Goal: Task Accomplishment & Management: Manage account settings

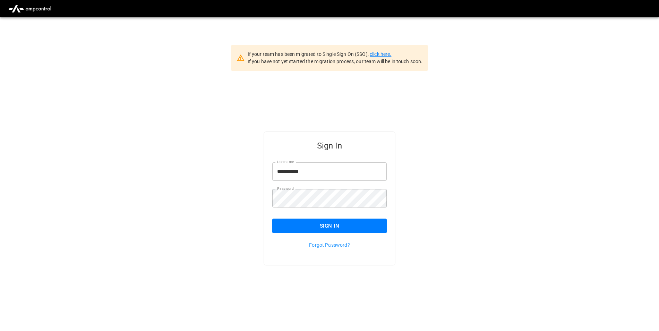
click at [377, 54] on link "click here." at bounding box center [381, 54] width 22 height 6
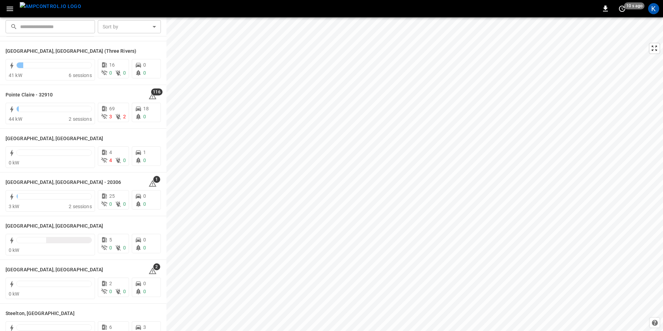
scroll to position [745, 0]
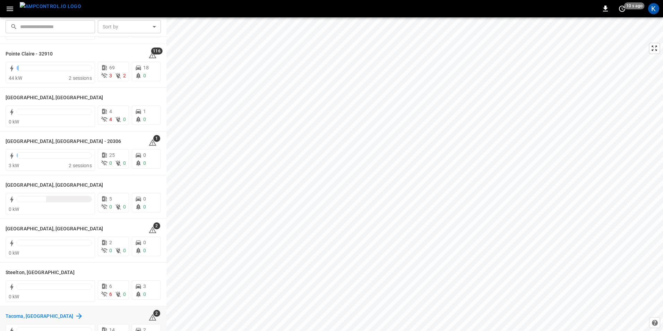
click at [17, 313] on h6 "Tacoma, WA" at bounding box center [40, 317] width 68 height 8
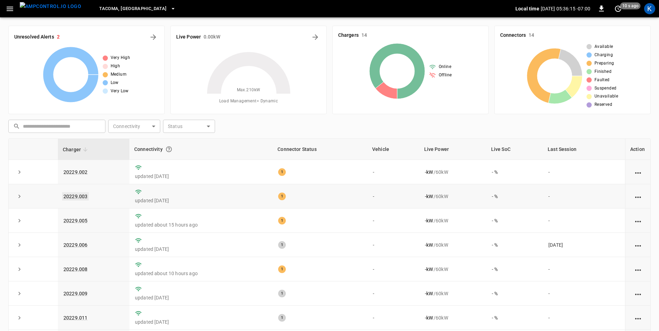
click at [78, 197] on link "20229.003" at bounding box center [75, 196] width 27 height 8
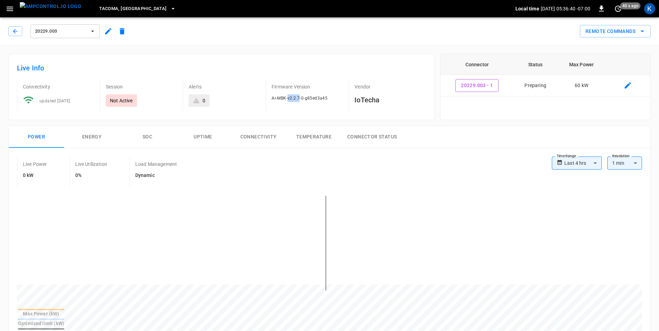
drag, startPoint x: 288, startPoint y: 98, endPoint x: 300, endPoint y: 98, distance: 12.5
click at [300, 98] on span "Ar-MBK-v2.2.7-0-g85ed3a45" at bounding box center [300, 98] width 56 height 5
copy span "v2.2.7"
drag, startPoint x: 159, startPoint y: 32, endPoint x: 135, endPoint y: 23, distance: 25.7
click at [159, 32] on div "Remote Commands" at bounding box center [390, 28] width 522 height 18
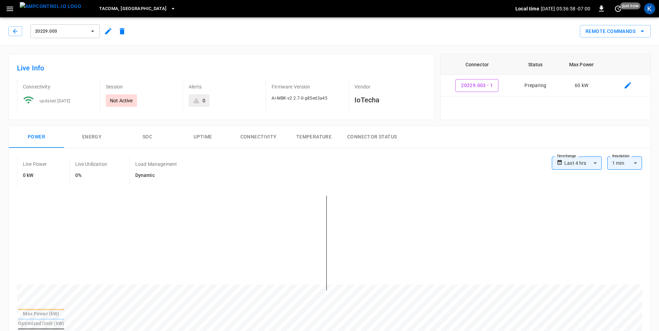
click at [95, 33] on icon "button" at bounding box center [92, 31] width 7 height 7
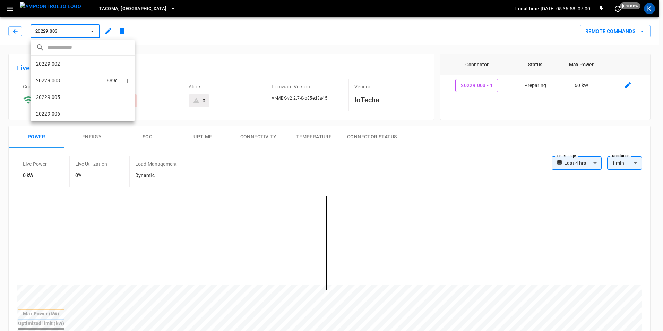
scroll to position [12, 0]
click at [63, 62] on li "20229.003 889c ..." at bounding box center [83, 68] width 104 height 17
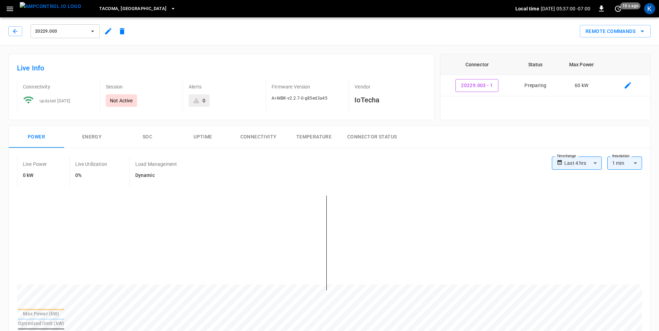
click at [72, 30] on span "20229.003" at bounding box center [60, 31] width 51 height 8
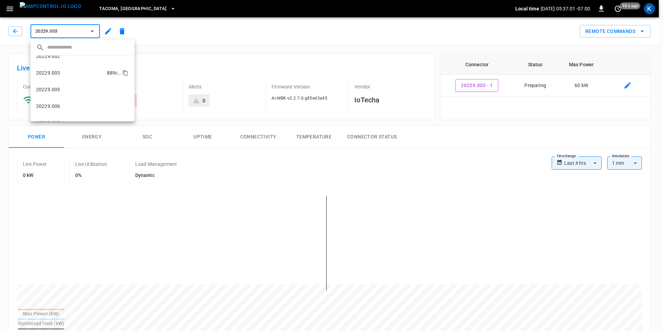
scroll to position [0, 0]
click at [60, 62] on li "20229.002 7b13 ..." at bounding box center [83, 63] width 104 height 17
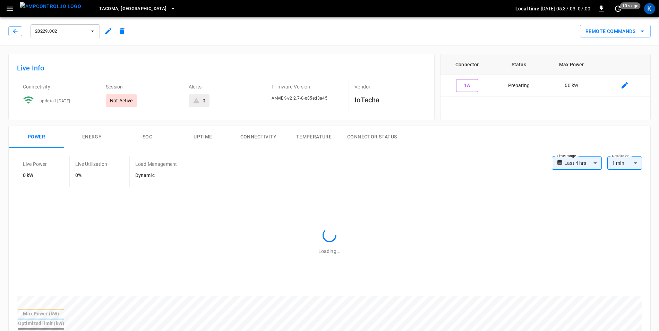
click at [67, 31] on span "20229.002" at bounding box center [60, 31] width 51 height 8
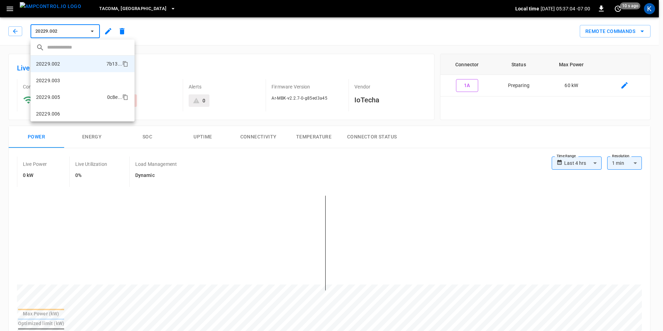
click at [76, 96] on li "20229.005 0c8e ..." at bounding box center [83, 97] width 104 height 17
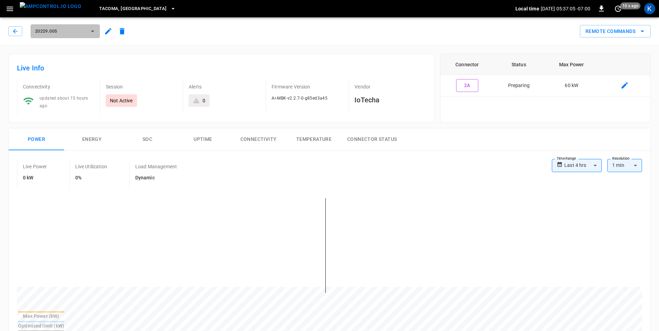
click at [74, 32] on span "20229.005" at bounding box center [60, 31] width 51 height 8
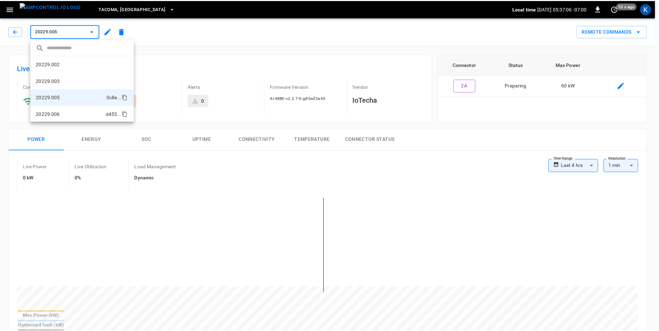
scroll to position [28, 0]
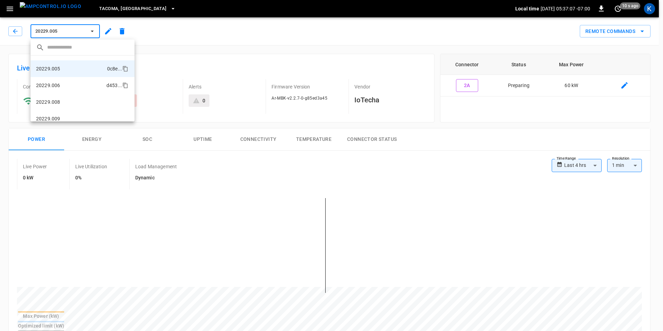
click at [73, 84] on li "20229.006 d453 ..." at bounding box center [83, 85] width 104 height 17
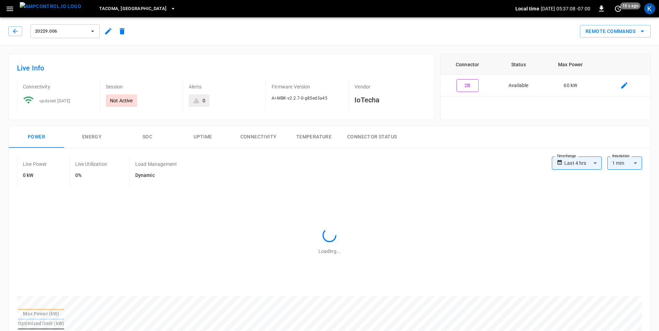
click at [78, 33] on span "20229.006" at bounding box center [60, 31] width 51 height 8
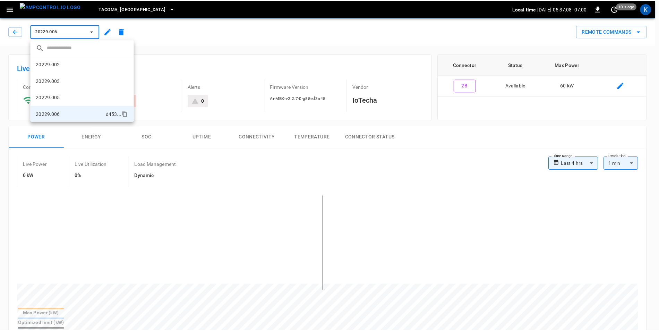
scroll to position [45, 0]
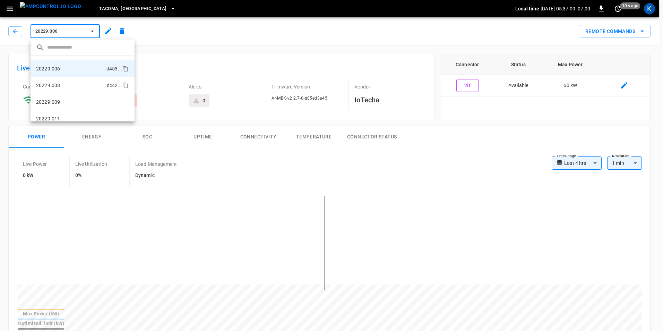
click at [70, 85] on li "20229.008 dc42 ..." at bounding box center [83, 85] width 104 height 17
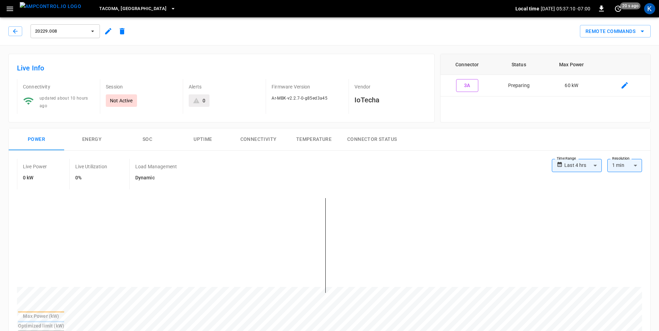
click at [64, 33] on span "20229.008" at bounding box center [60, 31] width 51 height 8
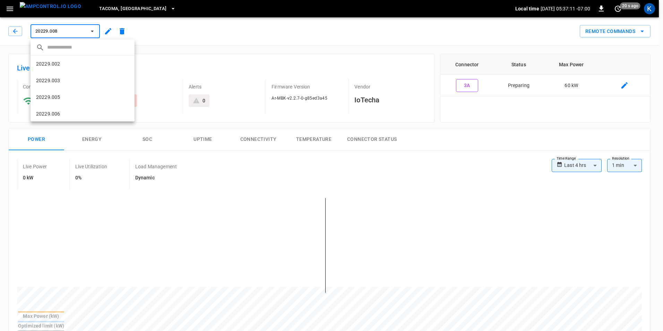
scroll to position [62, 0]
click at [69, 69] on li "20229.008 dc42 ..." at bounding box center [83, 68] width 104 height 17
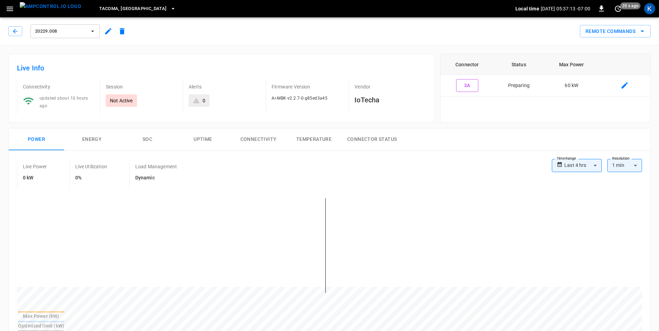
click at [68, 29] on span "20229.008" at bounding box center [60, 31] width 51 height 8
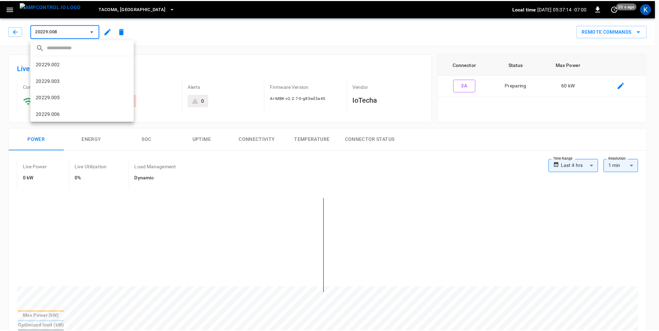
scroll to position [62, 0]
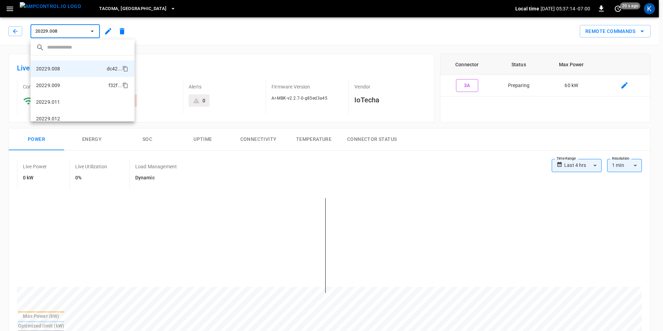
click at [69, 89] on li "20229.009 f32f ..." at bounding box center [83, 85] width 104 height 17
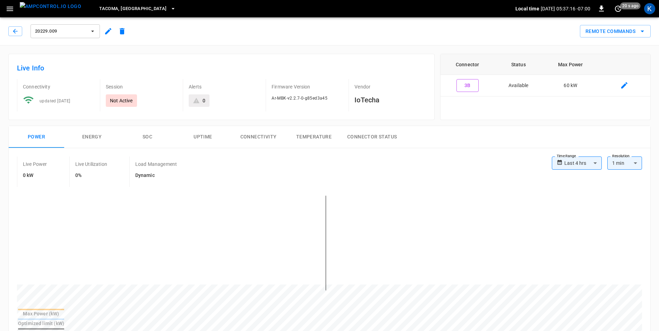
click at [74, 36] on button "20229.009" at bounding box center [65, 31] width 69 height 14
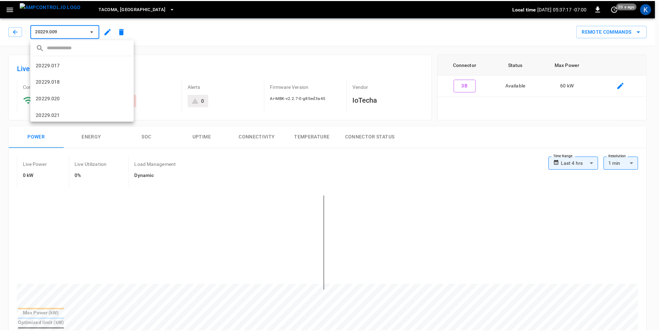
scroll to position [167, 0]
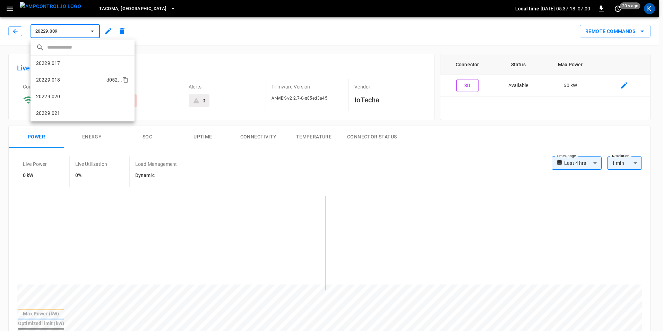
click at [61, 80] on li "20229.018 d052 ..." at bounding box center [83, 79] width 104 height 17
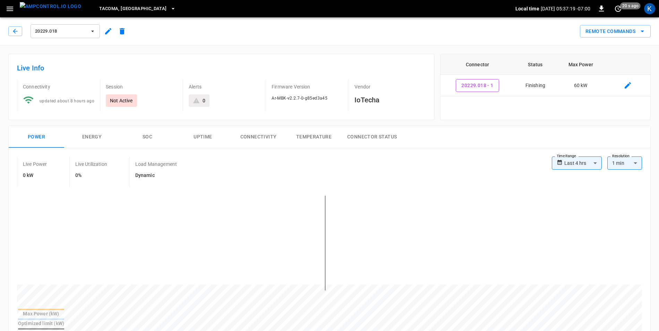
click at [117, 9] on button "Tacoma, WA" at bounding box center [137, 9] width 82 height 14
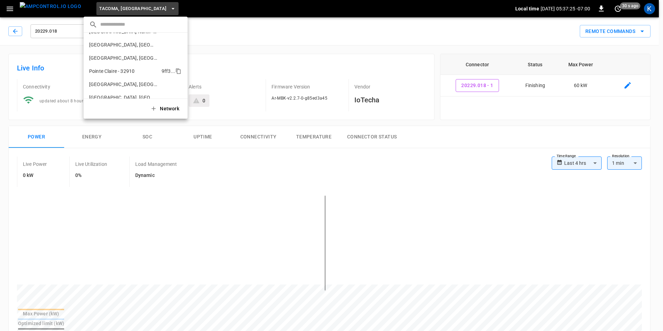
scroll to position [243, 0]
click at [107, 65] on p "Richmond, CA - 20306" at bounding box center [123, 62] width 68 height 7
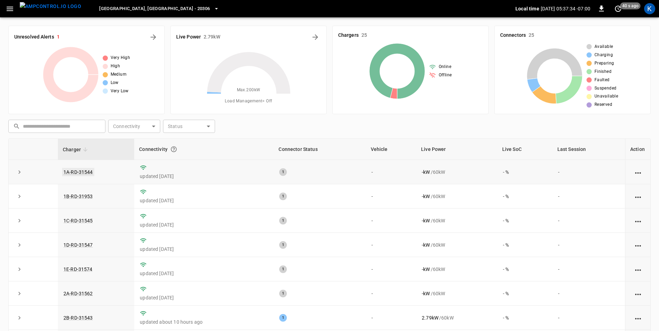
click at [82, 172] on link "1A-RD-31544" at bounding box center [78, 172] width 32 height 8
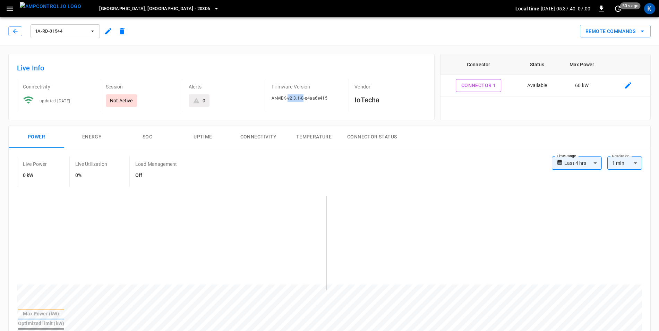
drag, startPoint x: 288, startPoint y: 98, endPoint x: 304, endPoint y: 100, distance: 15.4
click at [304, 100] on span "Ar-MBK-v2.3.1-0-g4aa6e415" at bounding box center [300, 98] width 56 height 5
drag, startPoint x: 304, startPoint y: 100, endPoint x: 300, endPoint y: 100, distance: 3.8
click at [300, 100] on span "Ar-MBK-v2.3.1-0-g4aa6e415" at bounding box center [300, 98] width 56 height 5
drag, startPoint x: 287, startPoint y: 99, endPoint x: 300, endPoint y: 100, distance: 12.9
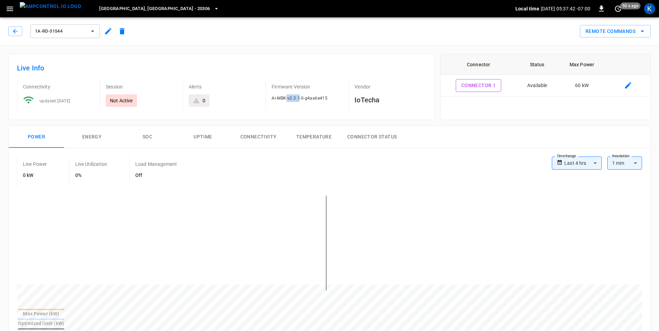
click at [300, 100] on span "Ar-MBK-v2.3.1-0-g4aa6e415" at bounding box center [300, 98] width 56 height 5
drag, startPoint x: 300, startPoint y: 100, endPoint x: 290, endPoint y: 99, distance: 9.8
click at [299, 100] on span "Ar-MBK-v2.3.1-0-g4aa6e415" at bounding box center [300, 98] width 56 height 5
click at [288, 98] on span "Ar-MBK-v2.3.1-0-g4aa6e415" at bounding box center [300, 98] width 56 height 5
drag, startPoint x: 287, startPoint y: 98, endPoint x: 295, endPoint y: 98, distance: 8.0
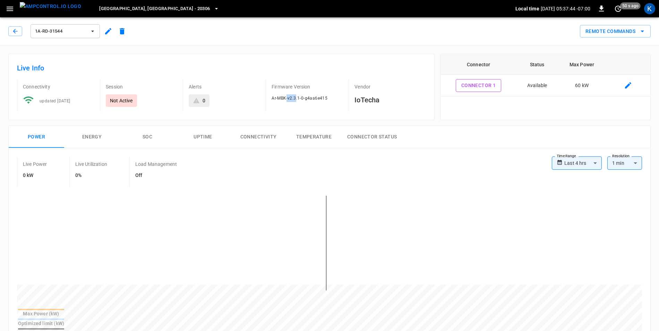
click at [295, 98] on span "Ar-MBK-v2.3.1-0-g4aa6e415" at bounding box center [300, 98] width 56 height 5
drag, startPoint x: 295, startPoint y: 98, endPoint x: 291, endPoint y: 98, distance: 4.2
click at [294, 98] on span "Ar-MBK-v2.3.1-0-g4aa6e415" at bounding box center [300, 98] width 56 height 5
click at [288, 98] on span "Ar-MBK-v2.3.1-0-g4aa6e415" at bounding box center [300, 98] width 56 height 5
drag, startPoint x: 288, startPoint y: 98, endPoint x: 300, endPoint y: 99, distance: 12.1
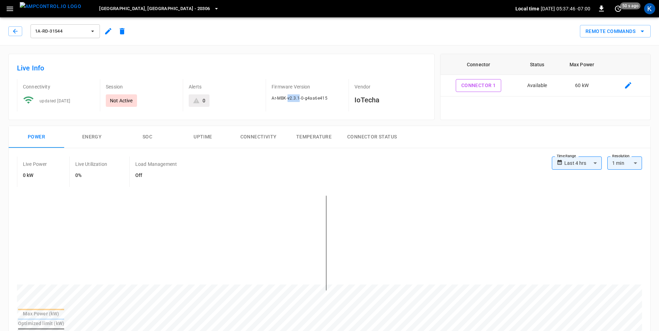
click at [300, 99] on span "Ar-MBK-v2.3.1-0-g4aa6e415" at bounding box center [300, 98] width 56 height 5
copy span "v2.3.1"
click at [295, 95] on div "Ar-MBK-v2.3.1-0-g4aa6e415" at bounding box center [307, 98] width 71 height 8
click at [98, 32] on button "1A-RD-31544" at bounding box center [65, 31] width 69 height 14
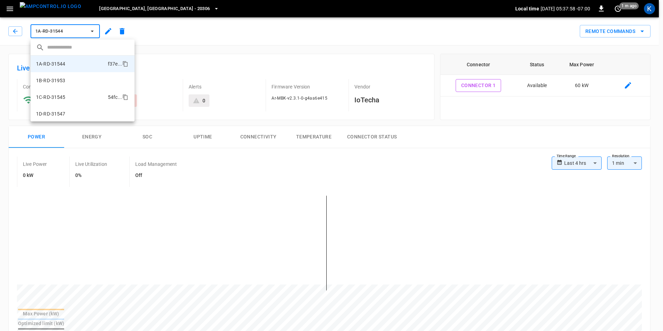
click at [70, 94] on li "1C-RD-31545 54fc ..." at bounding box center [83, 97] width 104 height 17
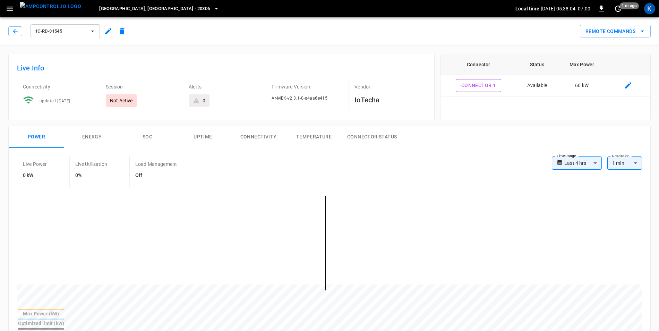
click at [92, 34] on icon "button" at bounding box center [92, 31] width 7 height 7
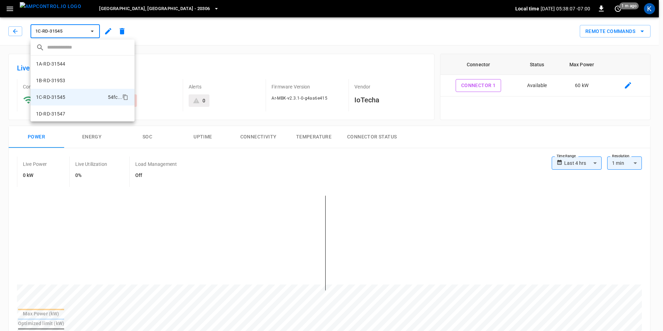
click at [110, 10] on div at bounding box center [331, 165] width 663 height 331
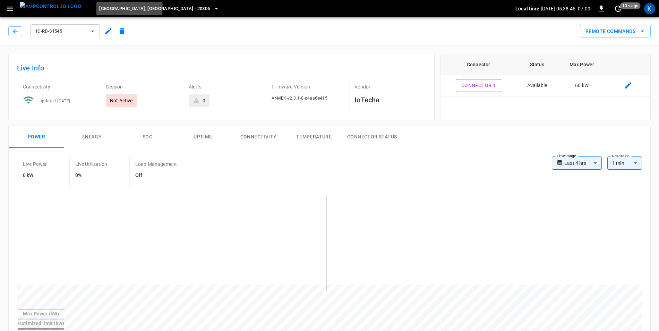
click at [109, 7] on span "Richmond, CA - 20306" at bounding box center [154, 9] width 111 height 8
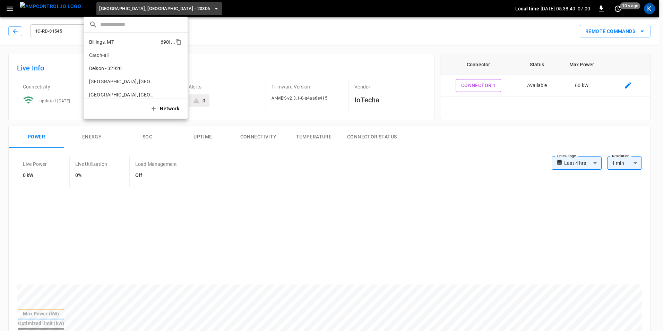
click at [123, 41] on p "Billings, MT" at bounding box center [123, 42] width 69 height 7
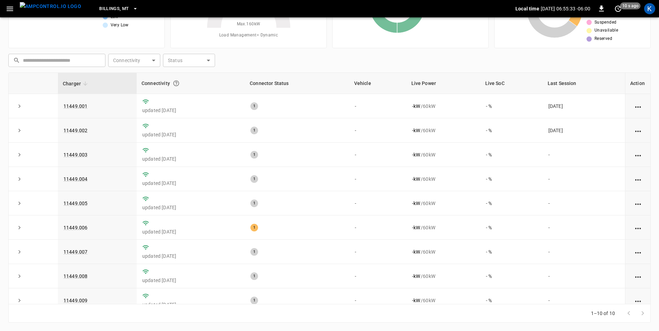
click at [132, 11] on icon "button" at bounding box center [135, 8] width 7 height 7
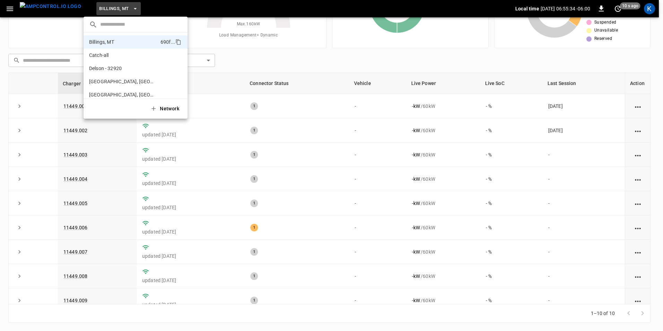
click at [122, 9] on div at bounding box center [331, 165] width 663 height 331
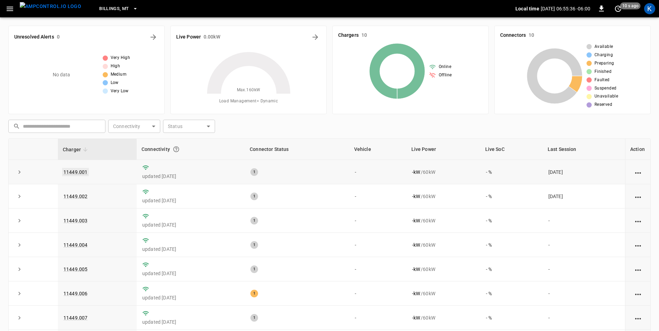
click at [74, 172] on link "11449.001" at bounding box center [75, 172] width 27 height 8
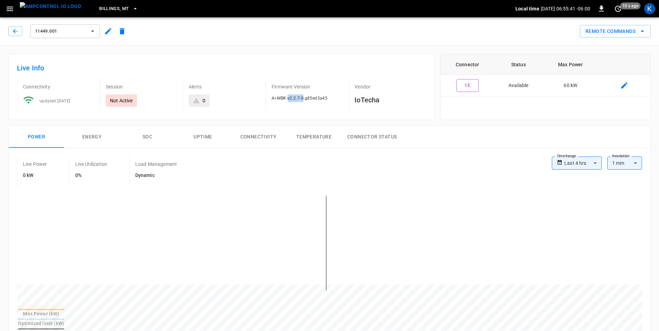
drag, startPoint x: 288, startPoint y: 99, endPoint x: 303, endPoint y: 99, distance: 15.3
click at [303, 99] on span "Ar-MBK-v2.2.7-0-g85ed3a45" at bounding box center [300, 98] width 56 height 5
click at [340, 125] on div "**********" at bounding box center [327, 243] width 648 height 246
drag, startPoint x: 288, startPoint y: 99, endPoint x: 300, endPoint y: 98, distance: 11.8
click at [300, 98] on span "Ar-MBK-v2.2.7-0-g85ed3a45" at bounding box center [300, 98] width 56 height 5
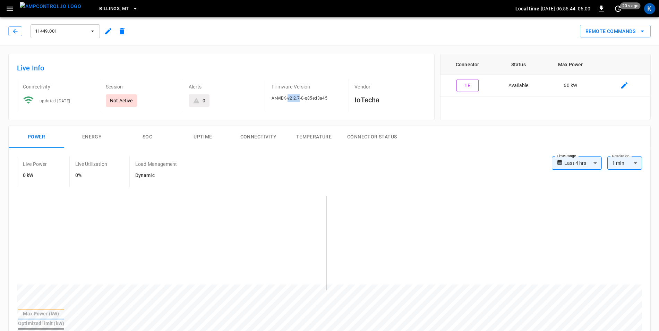
copy span "v2.2.7"
click at [99, 9] on span "Billings, MT" at bounding box center [113, 9] width 29 height 8
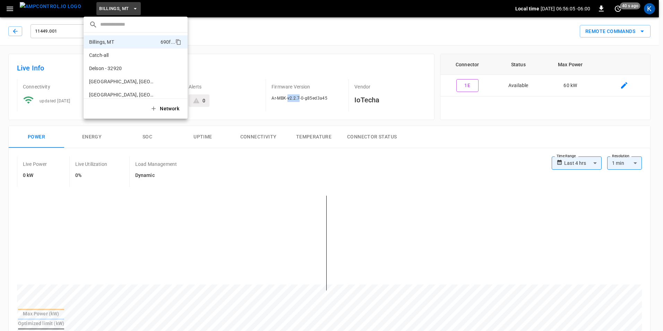
click at [131, 24] on input "text" at bounding box center [141, 24] width 82 height 10
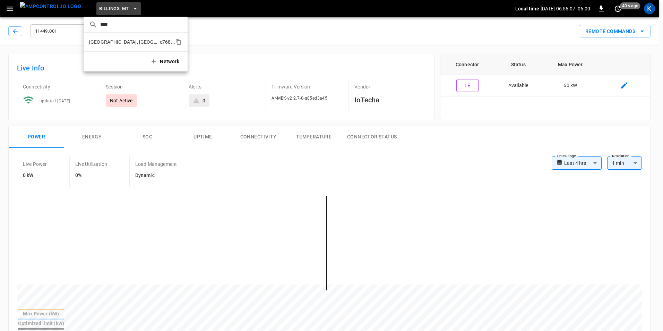
type input "****"
click at [133, 39] on p "Pittsburgh, PA (Three Rivers)" at bounding box center [123, 42] width 68 height 7
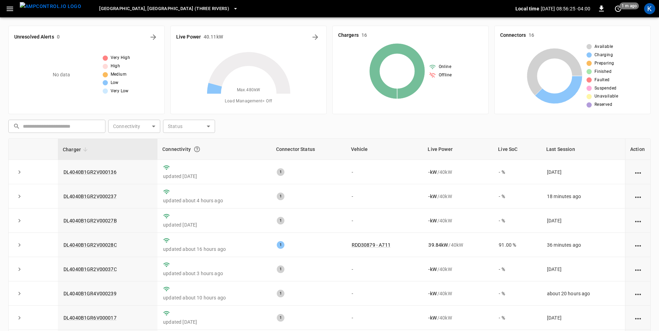
click at [232, 10] on icon "button" at bounding box center [235, 8] width 7 height 7
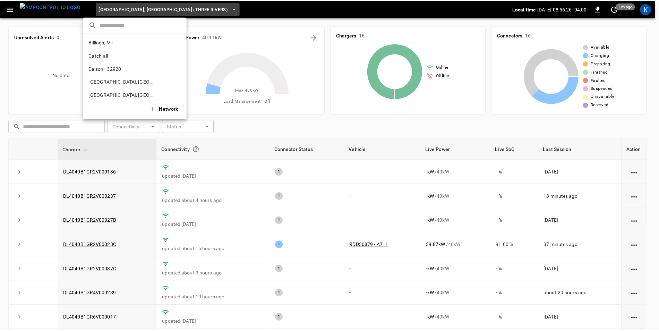
scroll to position [222, 0]
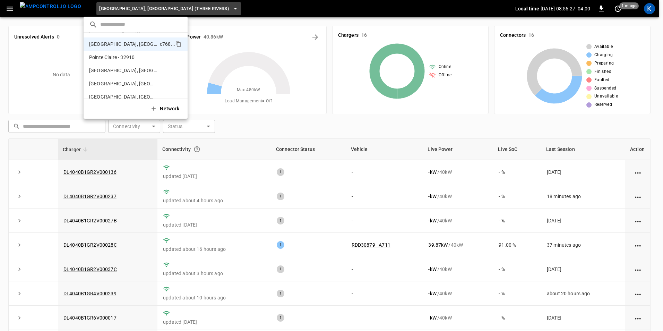
click at [164, 9] on div at bounding box center [331, 165] width 663 height 331
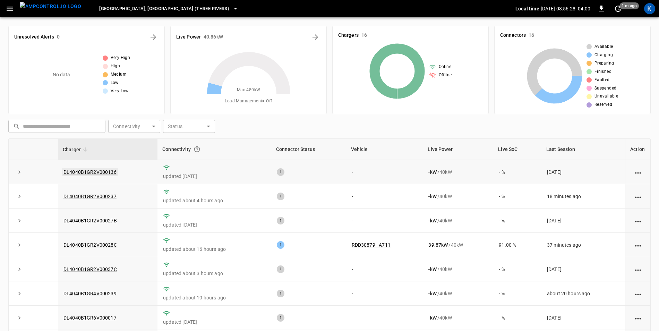
click at [87, 169] on link "DL4040B1GR2V000136" at bounding box center [90, 172] width 56 height 8
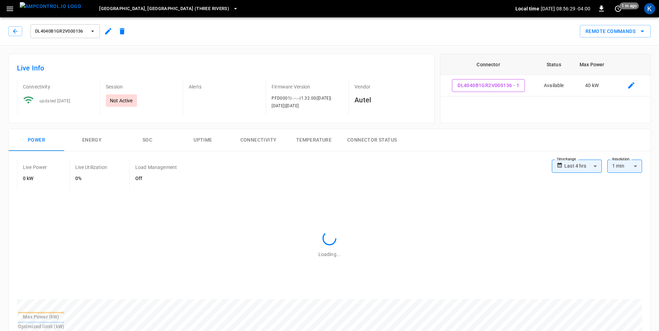
click at [106, 34] on icon "button" at bounding box center [108, 31] width 6 height 6
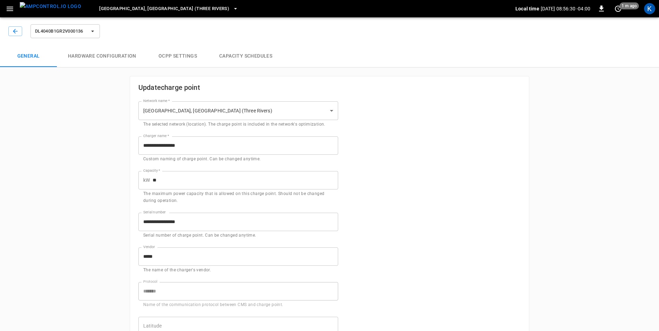
type input "**********"
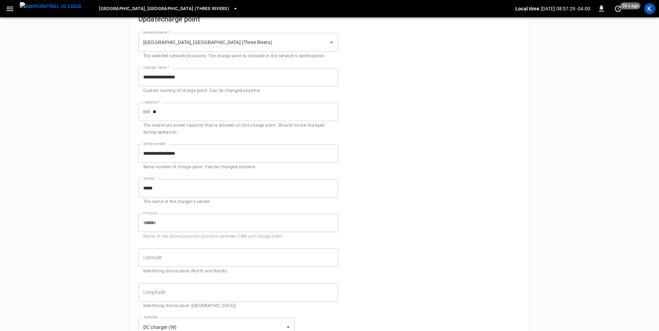
scroll to position [33, 0]
